Goal: Information Seeking & Learning: Learn about a topic

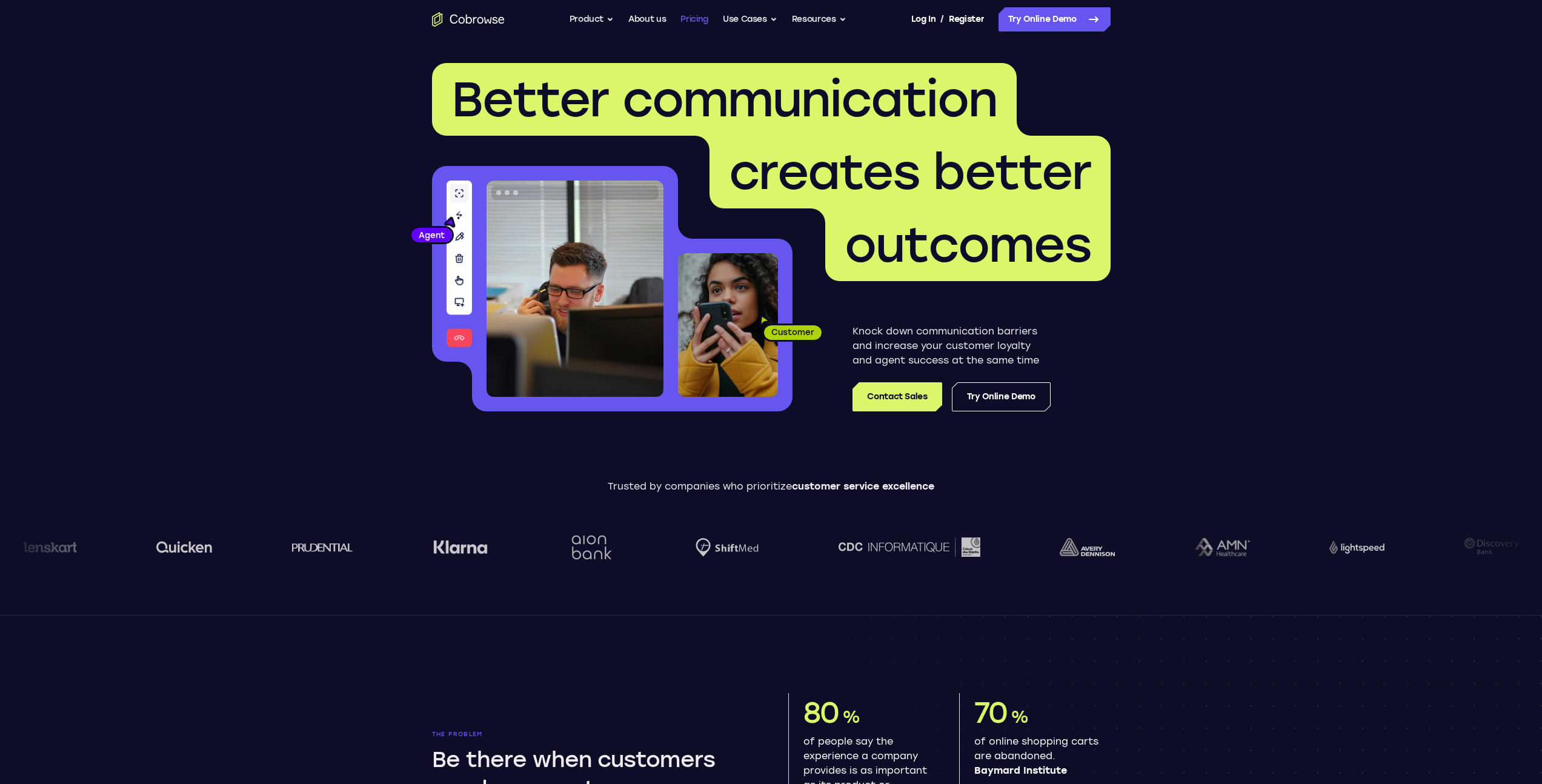
click at [683, 20] on link "Pricing" at bounding box center [694, 19] width 28 height 24
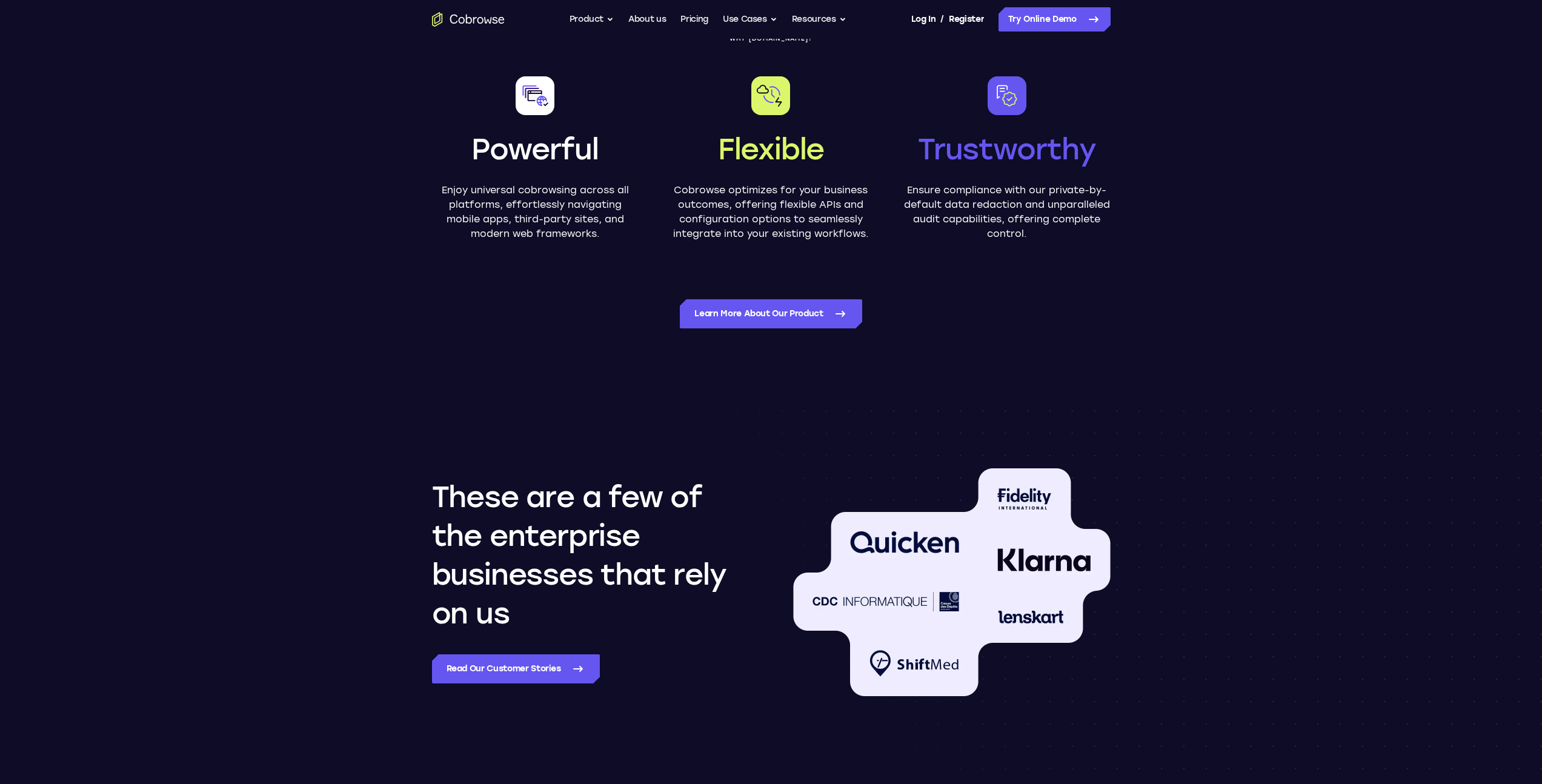
scroll to position [704, 0]
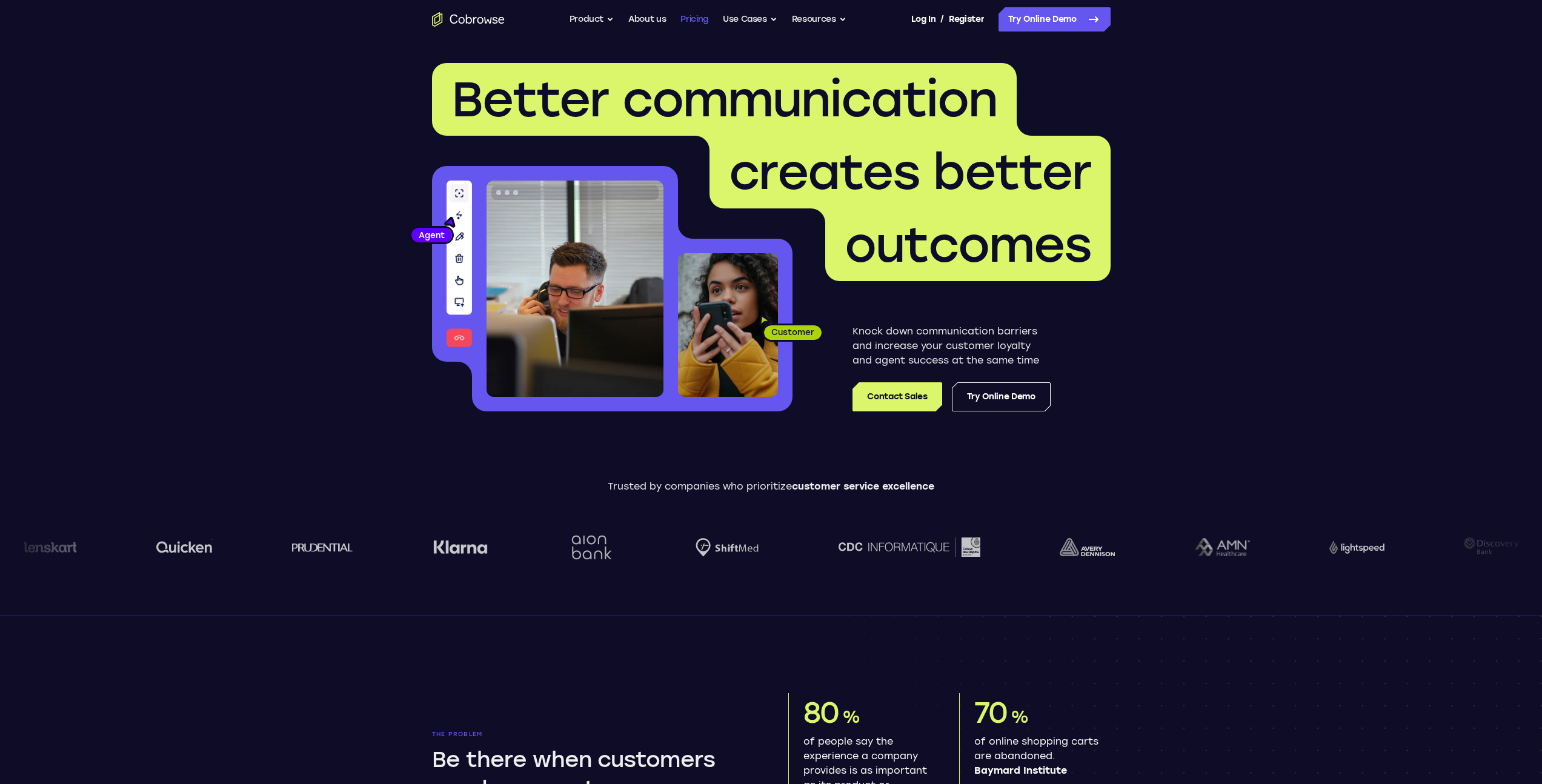
click at [701, 18] on link "Pricing" at bounding box center [694, 19] width 28 height 24
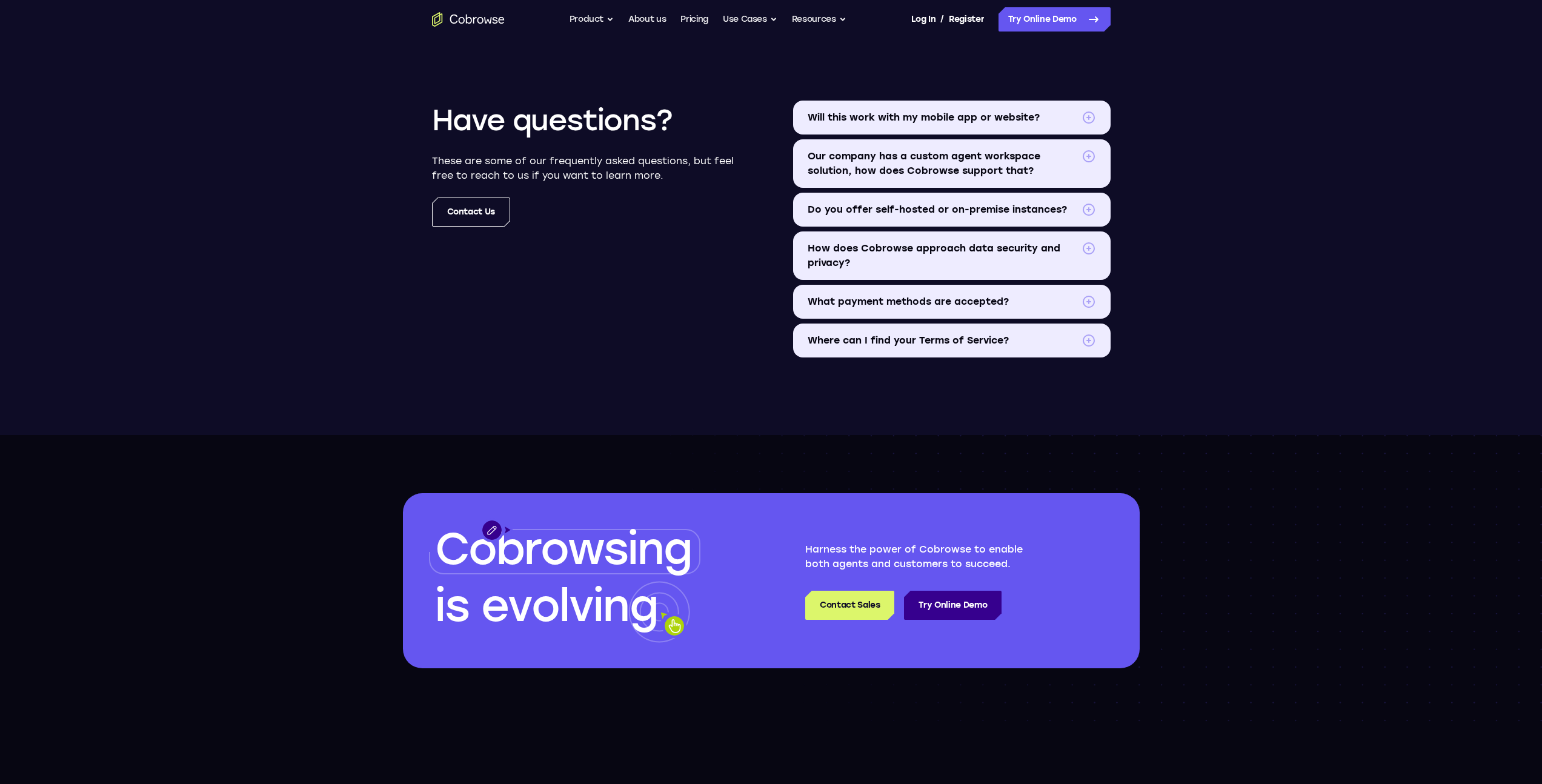
scroll to position [1417, 0]
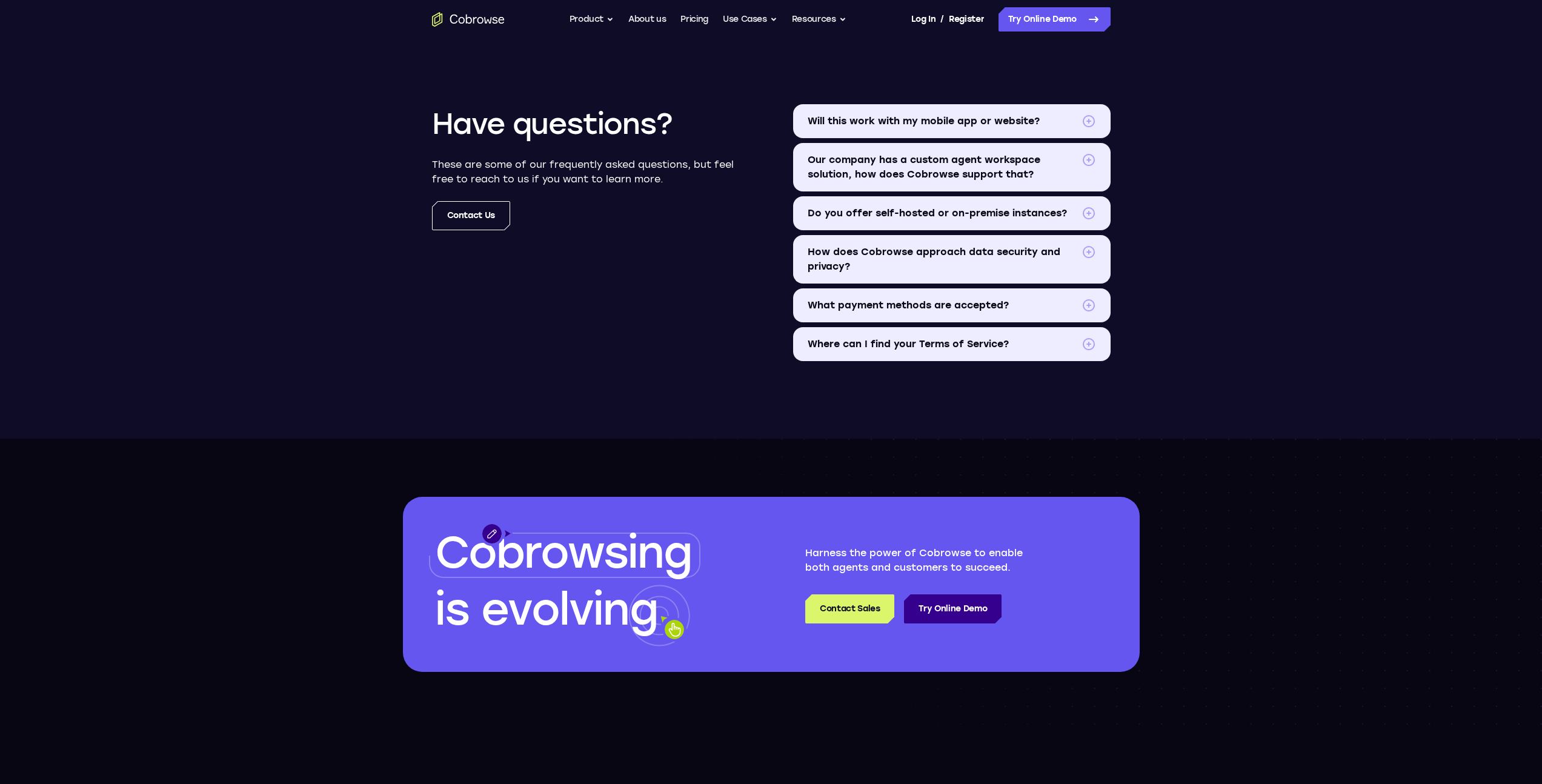
click at [880, 122] on span "Will this work with my mobile app or website?" at bounding box center [942, 121] width 269 height 14
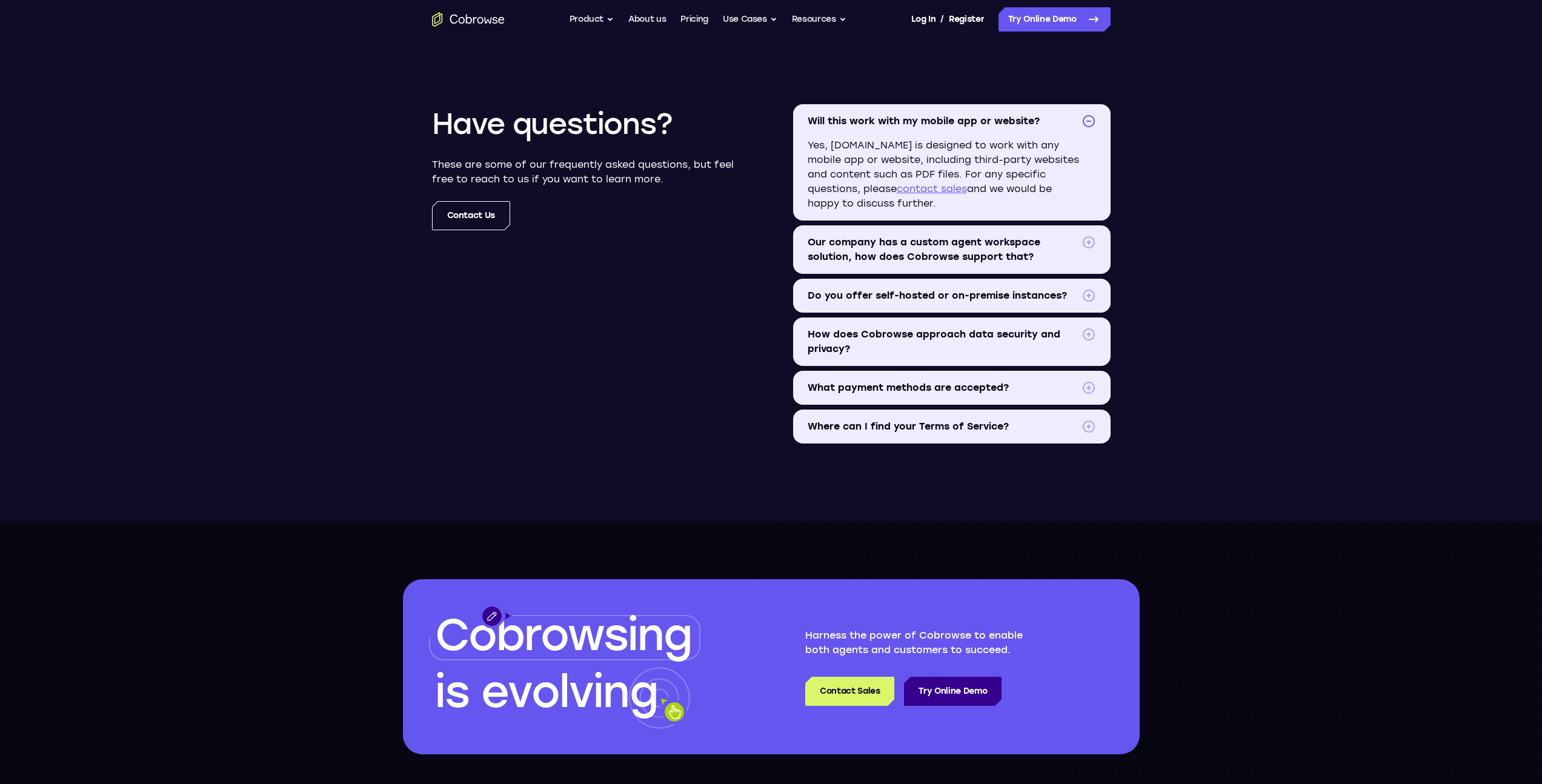
click at [904, 293] on span "Do you offer self-hosted or on-premise instances?" at bounding box center [942, 296] width 269 height 14
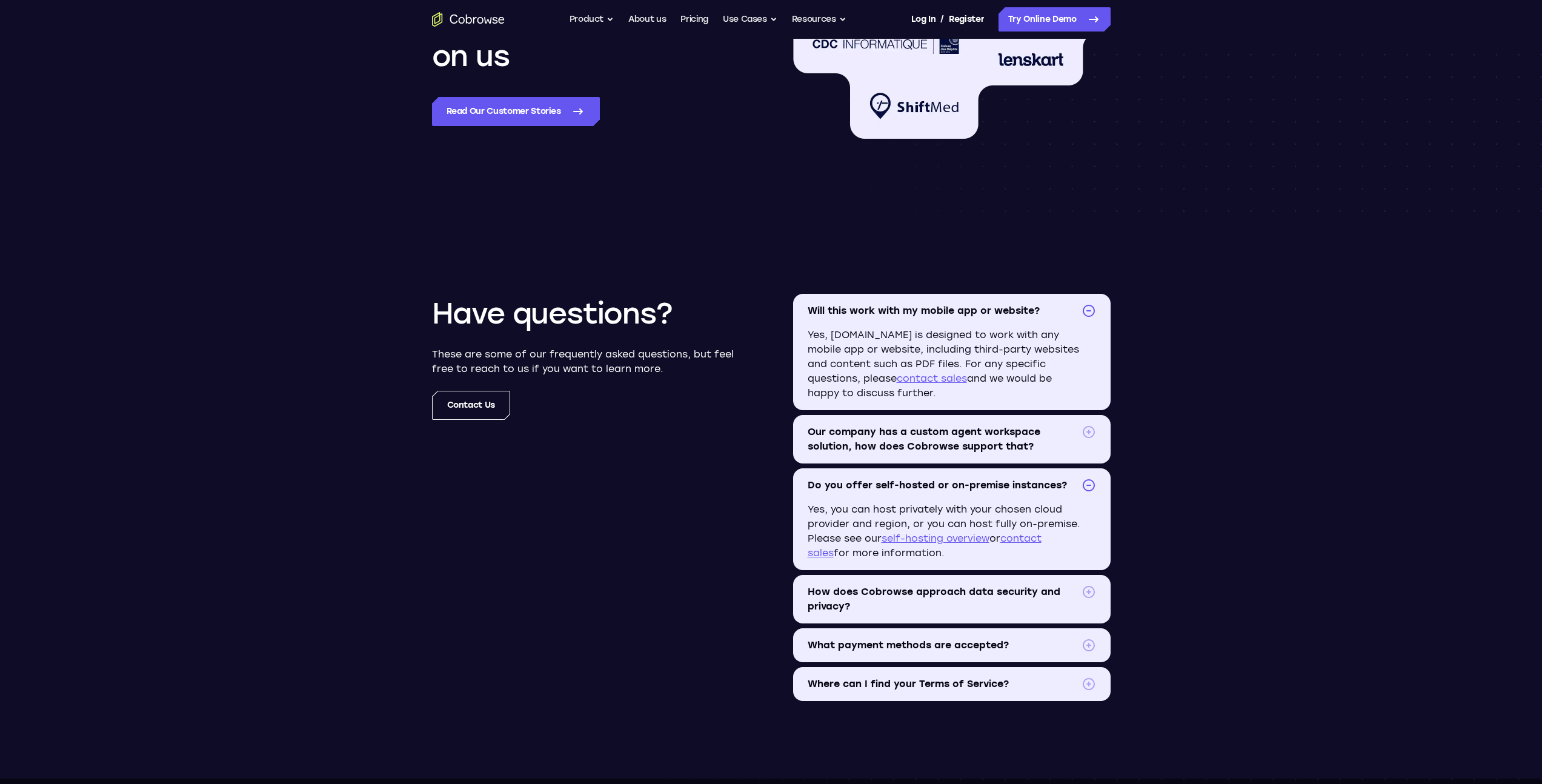
scroll to position [1076, 0]
